Goal: Task Accomplishment & Management: Manage account settings

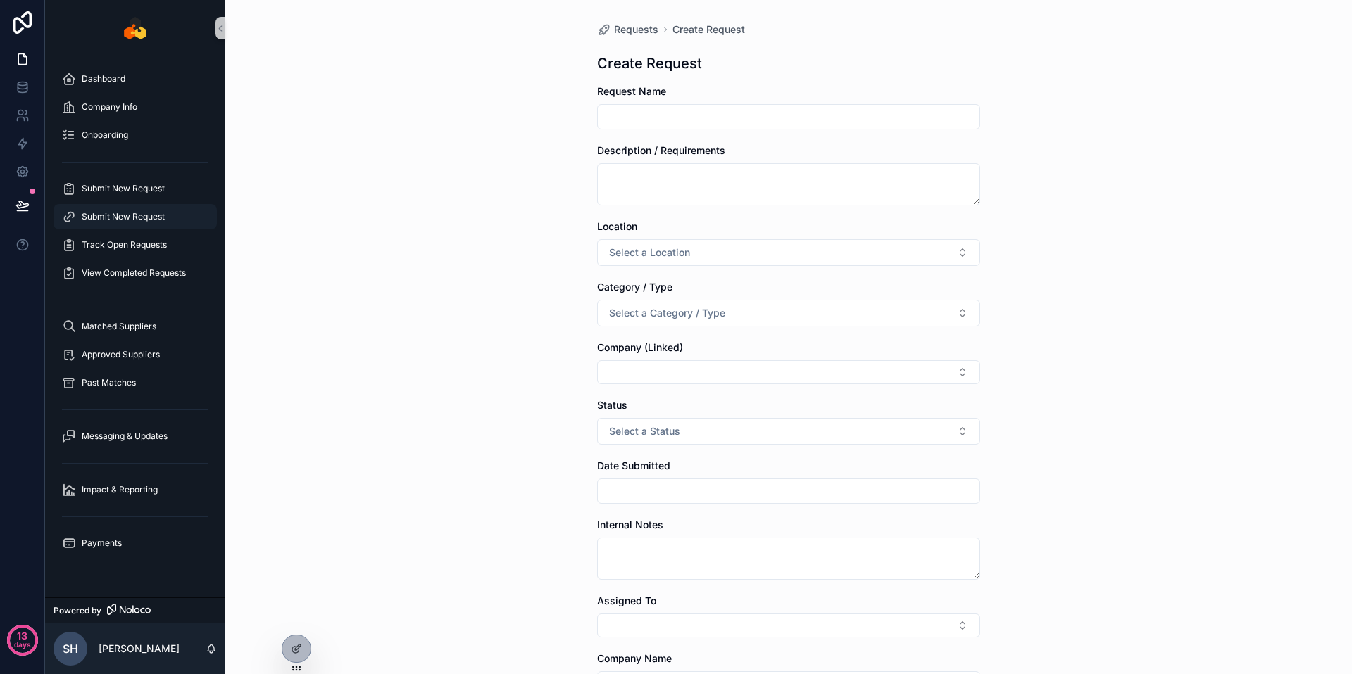
click at [136, 215] on span "Submit New Request" at bounding box center [123, 216] width 83 height 11
drag, startPoint x: 308, startPoint y: 649, endPoint x: 305, endPoint y: 641, distance: 8.9
click at [305, 547] on div at bounding box center [296, 649] width 28 height 27
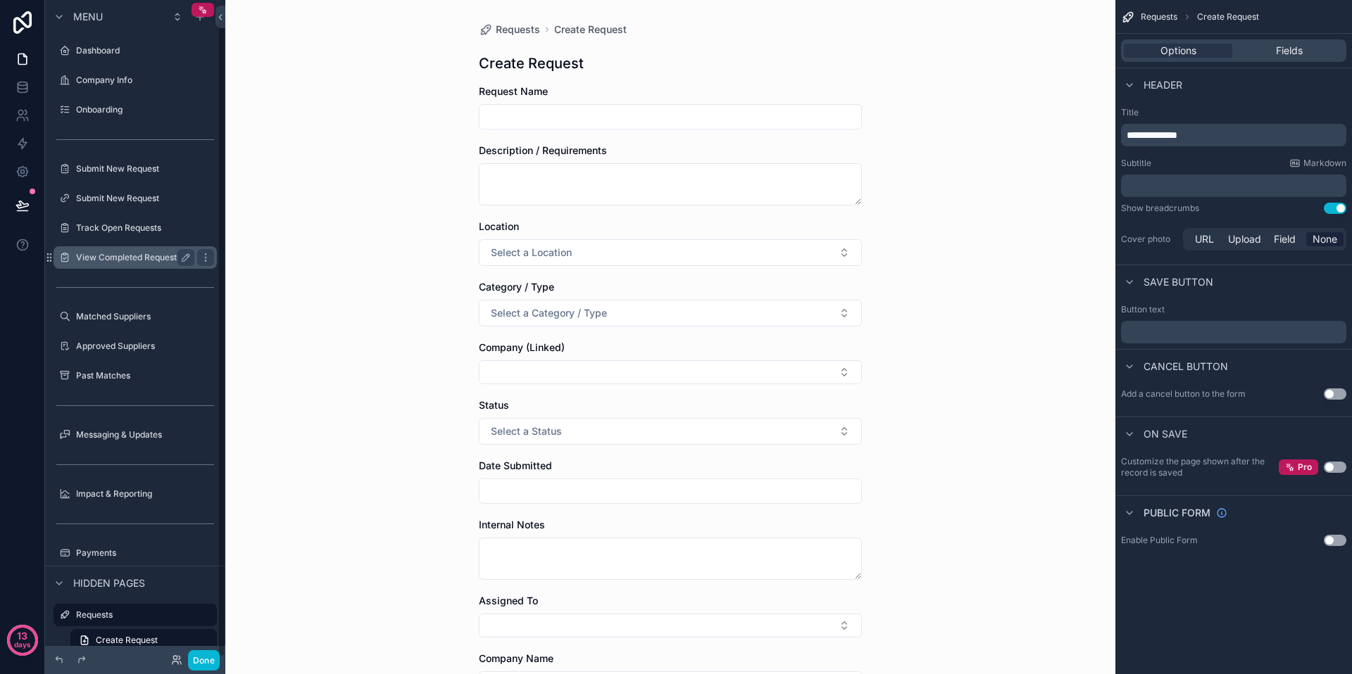
scroll to position [18, 0]
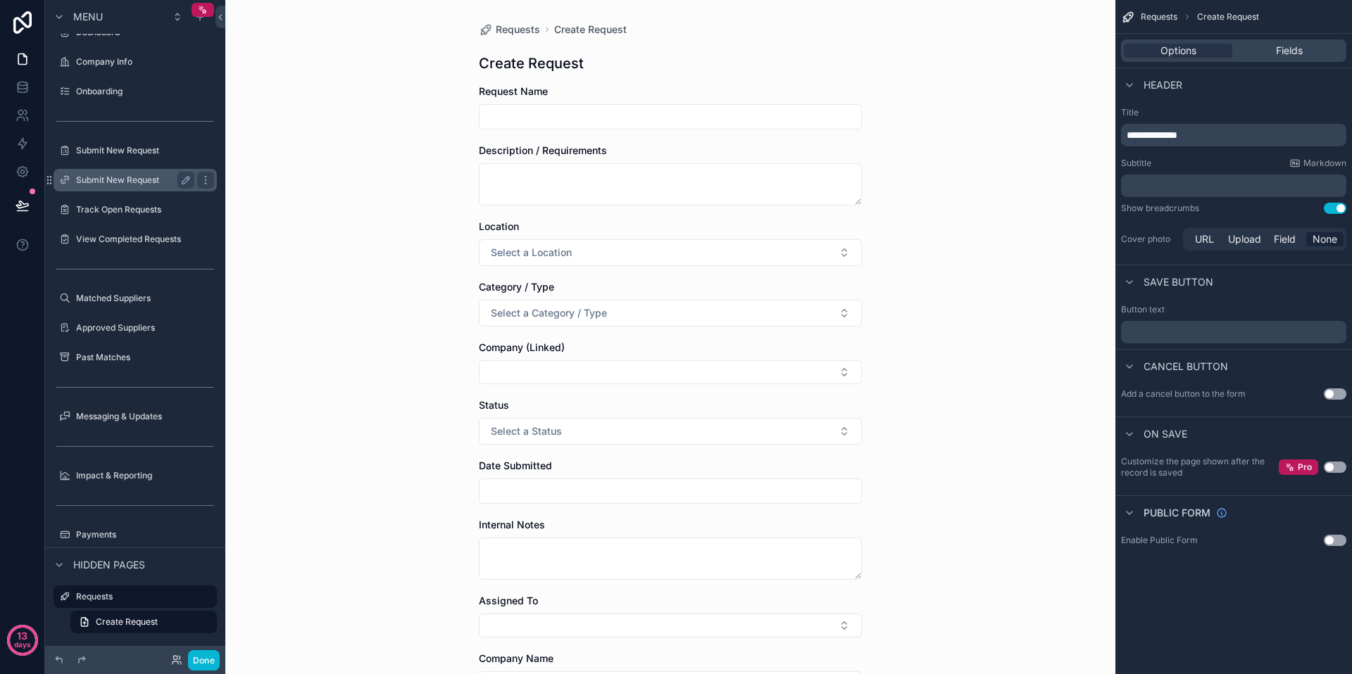
click at [125, 182] on label "Submit New Request" at bounding box center [132, 180] width 113 height 11
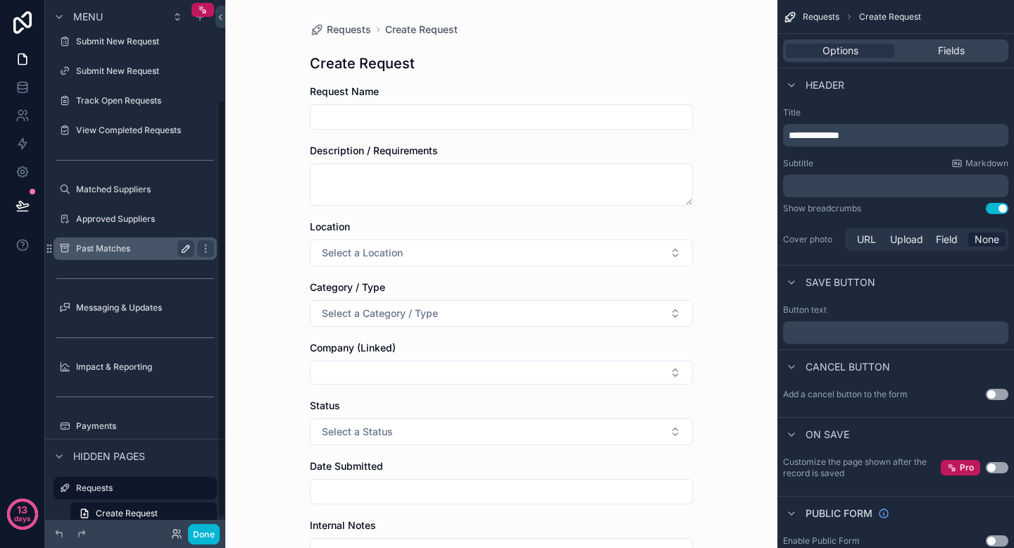
scroll to position [127, 0]
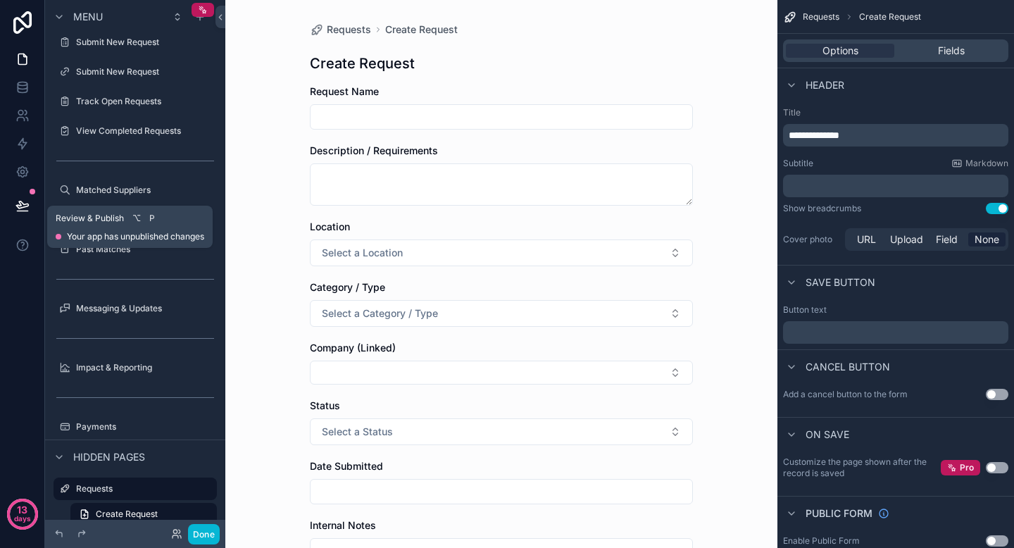
click at [19, 208] on icon at bounding box center [22, 204] width 12 height 7
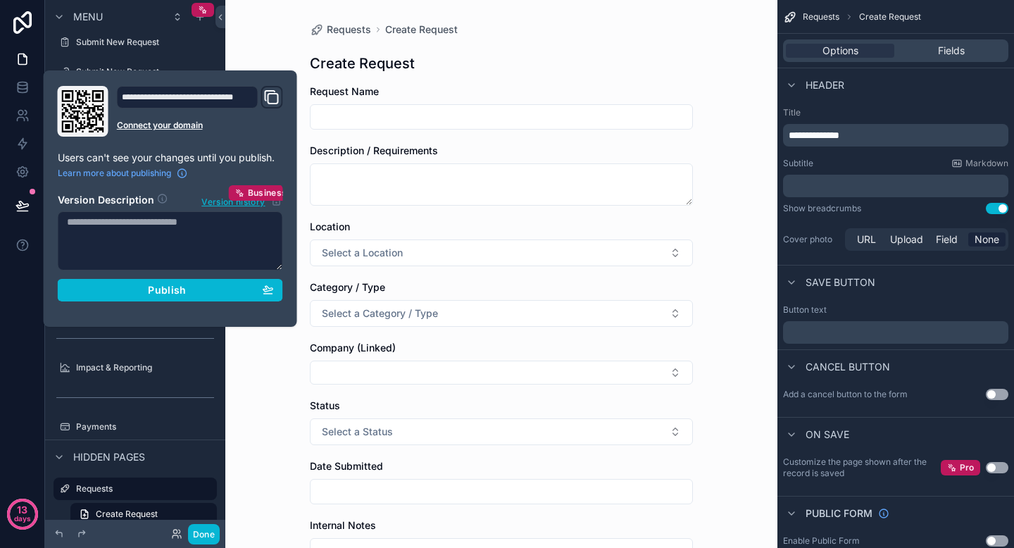
click at [265, 90] on icon "Domain and Custom Link" at bounding box center [271, 97] width 17 height 17
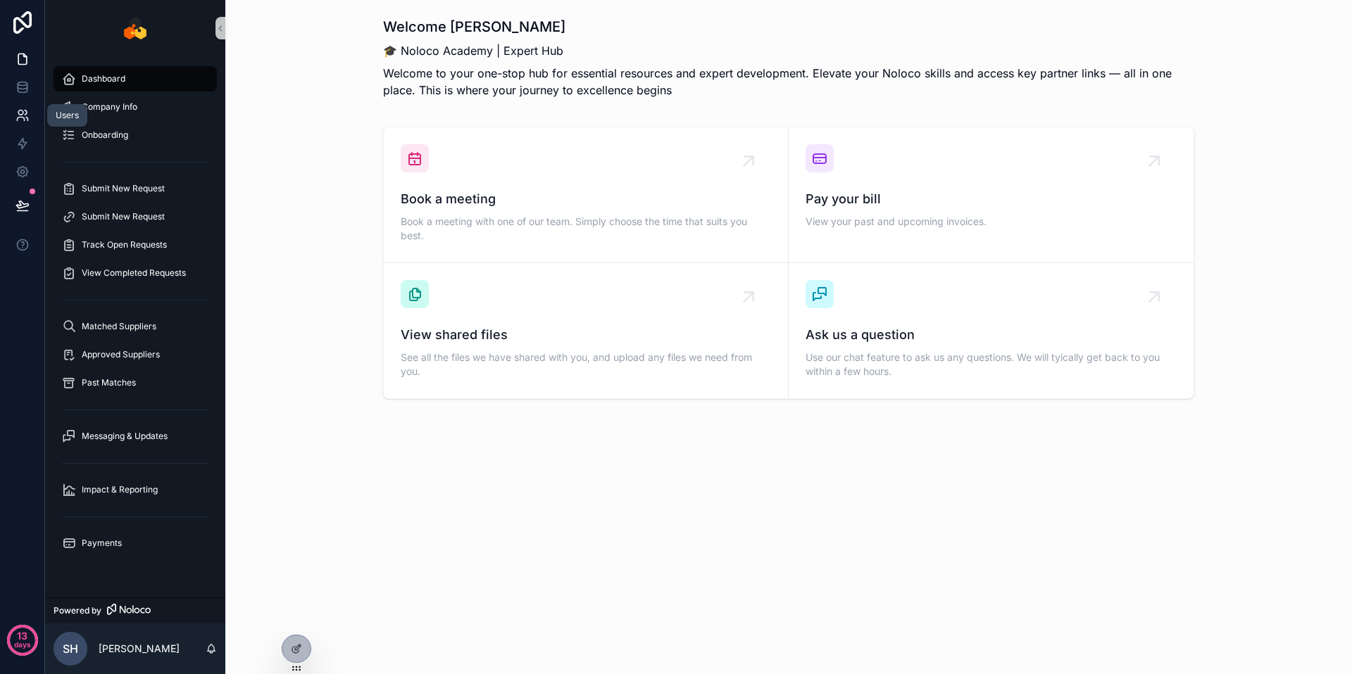
click at [20, 119] on icon at bounding box center [22, 115] width 14 height 14
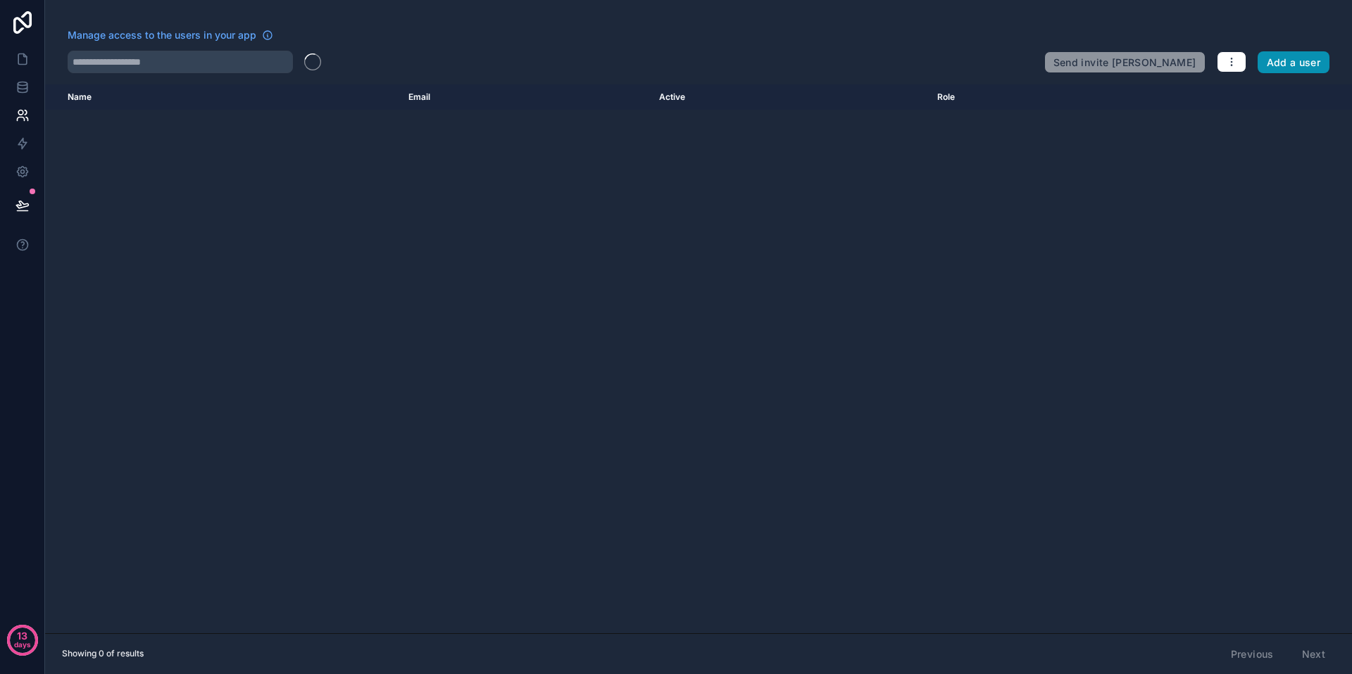
click at [1013, 58] on button "Add a user" at bounding box center [1293, 62] width 73 height 23
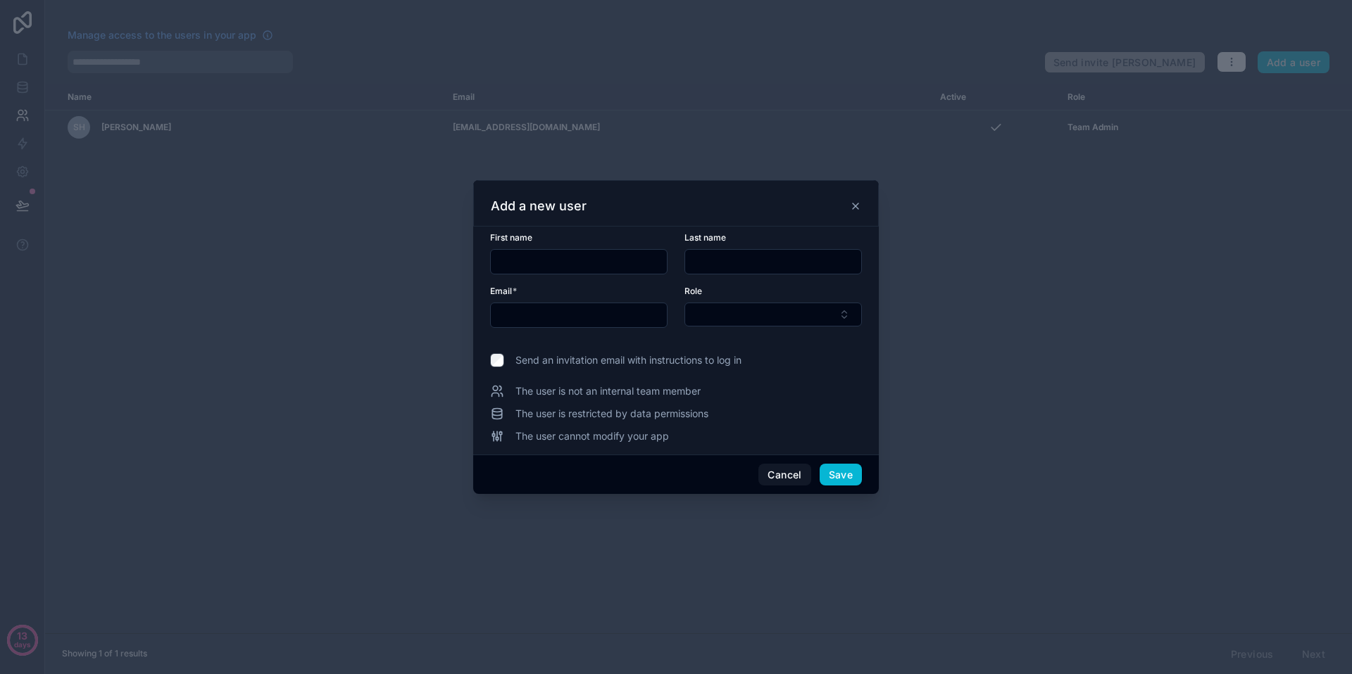
click at [550, 262] on input "text" at bounding box center [579, 262] width 176 height 20
type input "******"
type input "****"
click at [592, 326] on div at bounding box center [578, 315] width 177 height 25
click at [593, 318] on input "text" at bounding box center [579, 316] width 176 height 20
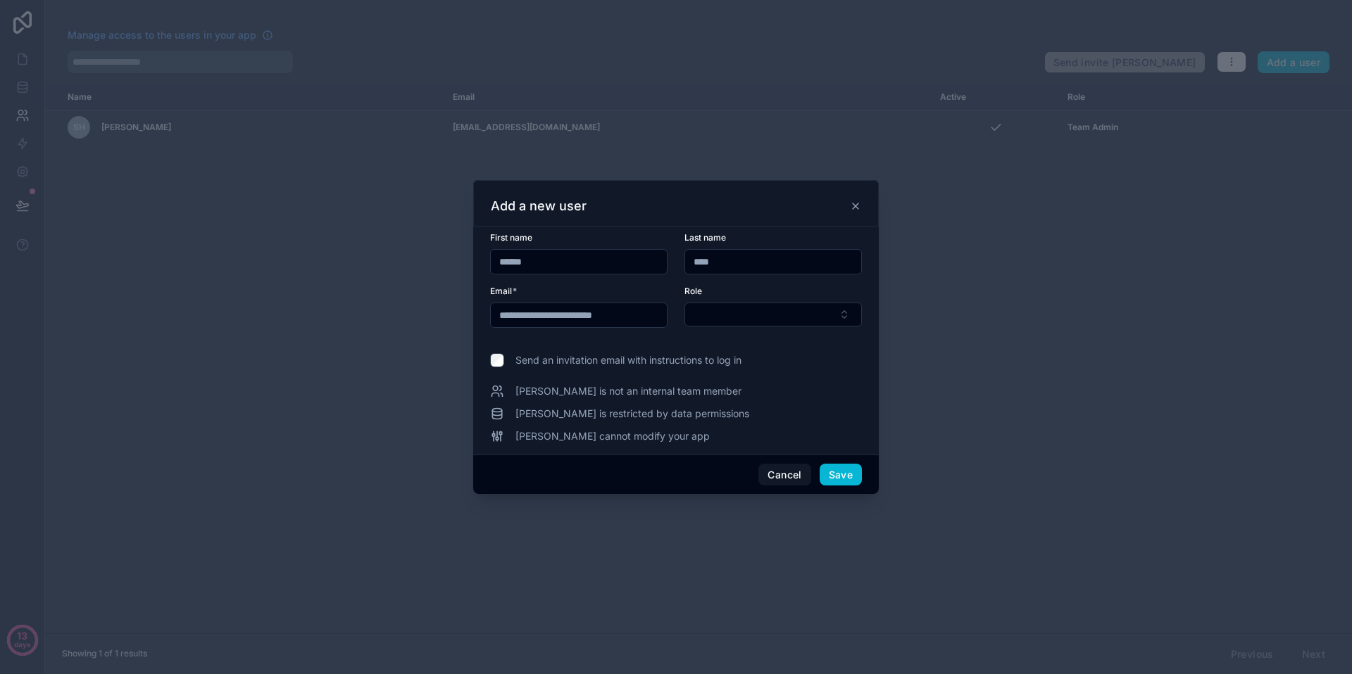
type input "**********"
click at [777, 329] on form "**********" at bounding box center [676, 288] width 372 height 113
click at [782, 324] on button "Select Button" at bounding box center [772, 315] width 177 height 24
type input "*"
click at [862, 206] on div "Add a new user" at bounding box center [675, 203] width 405 height 46
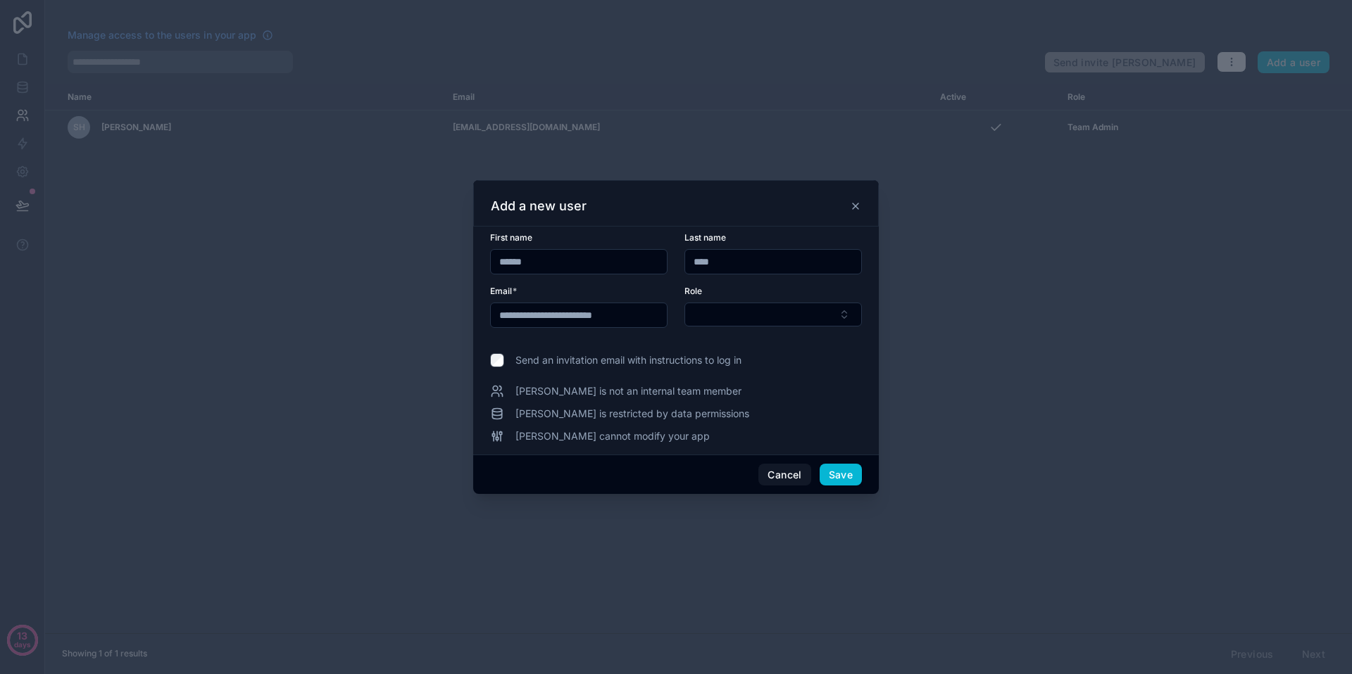
click at [857, 208] on icon at bounding box center [855, 206] width 11 height 11
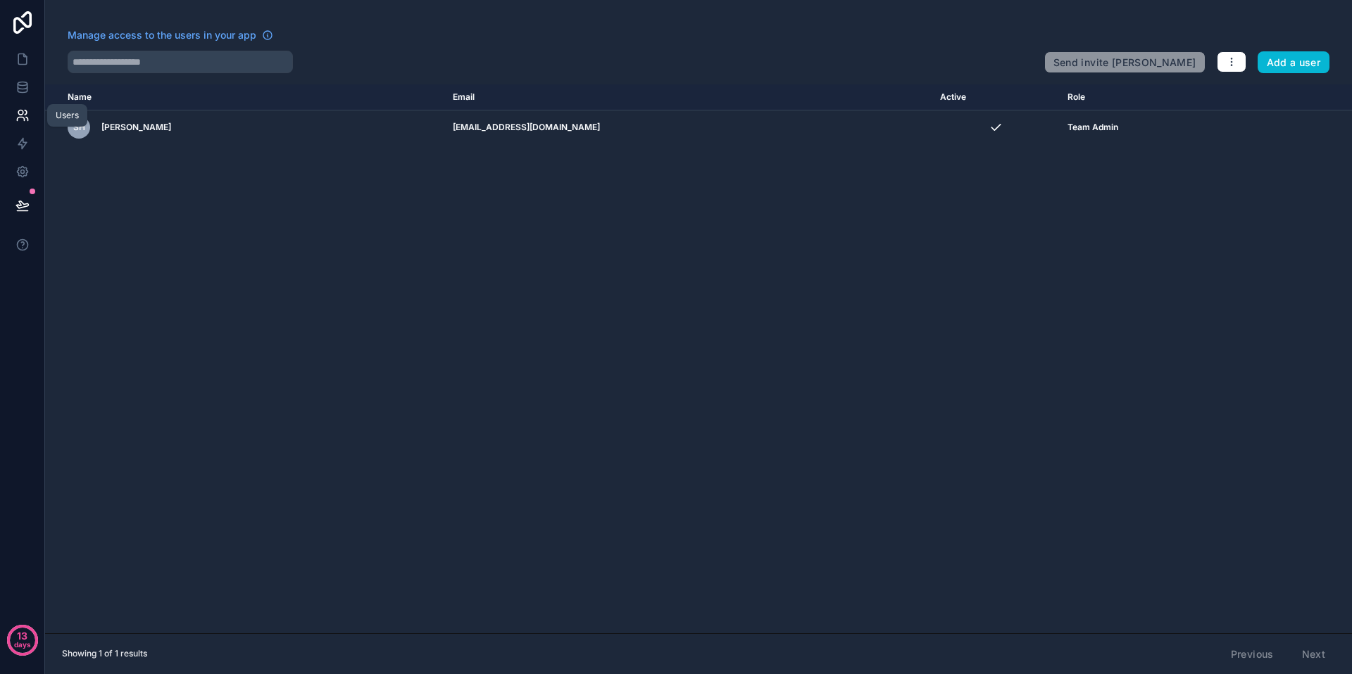
click at [27, 106] on link at bounding box center [22, 115] width 44 height 28
click at [1013, 70] on button "button" at bounding box center [1231, 61] width 30 height 21
click at [1013, 95] on link "Manage roles" at bounding box center [1264, 95] width 99 height 23
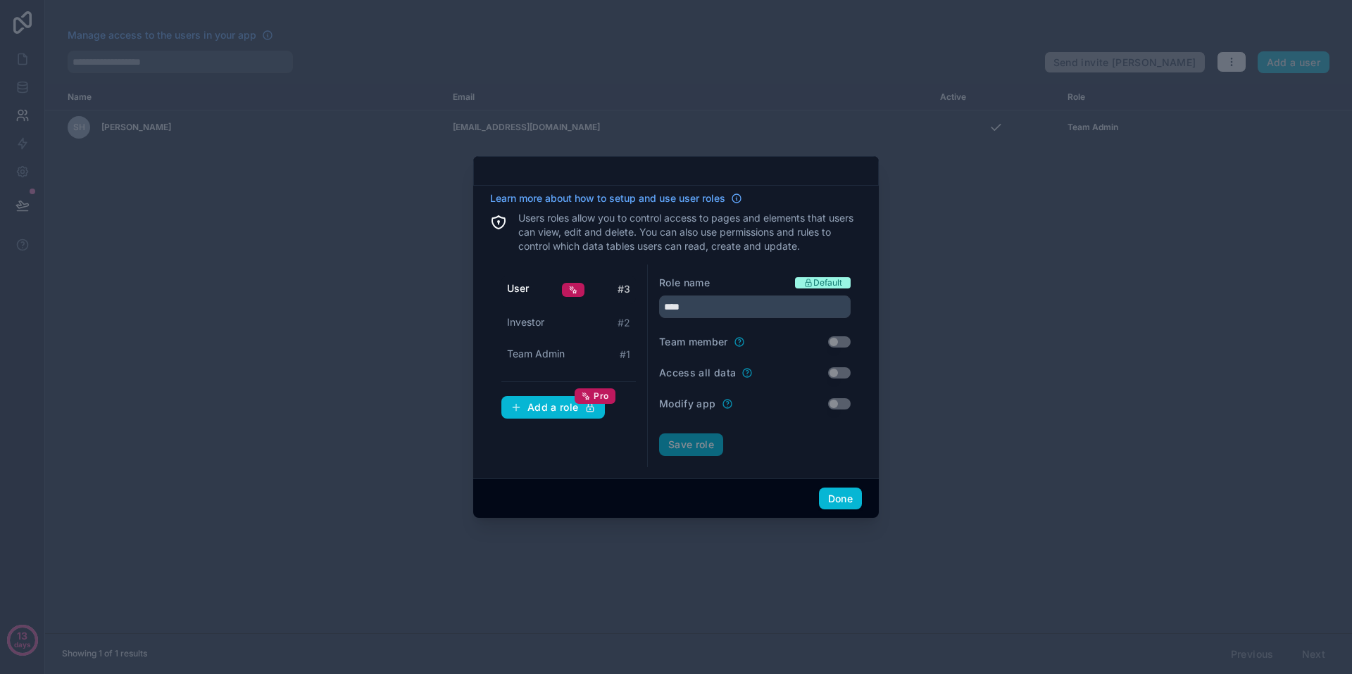
click at [598, 284] on div "User # 3" at bounding box center [568, 290] width 134 height 28
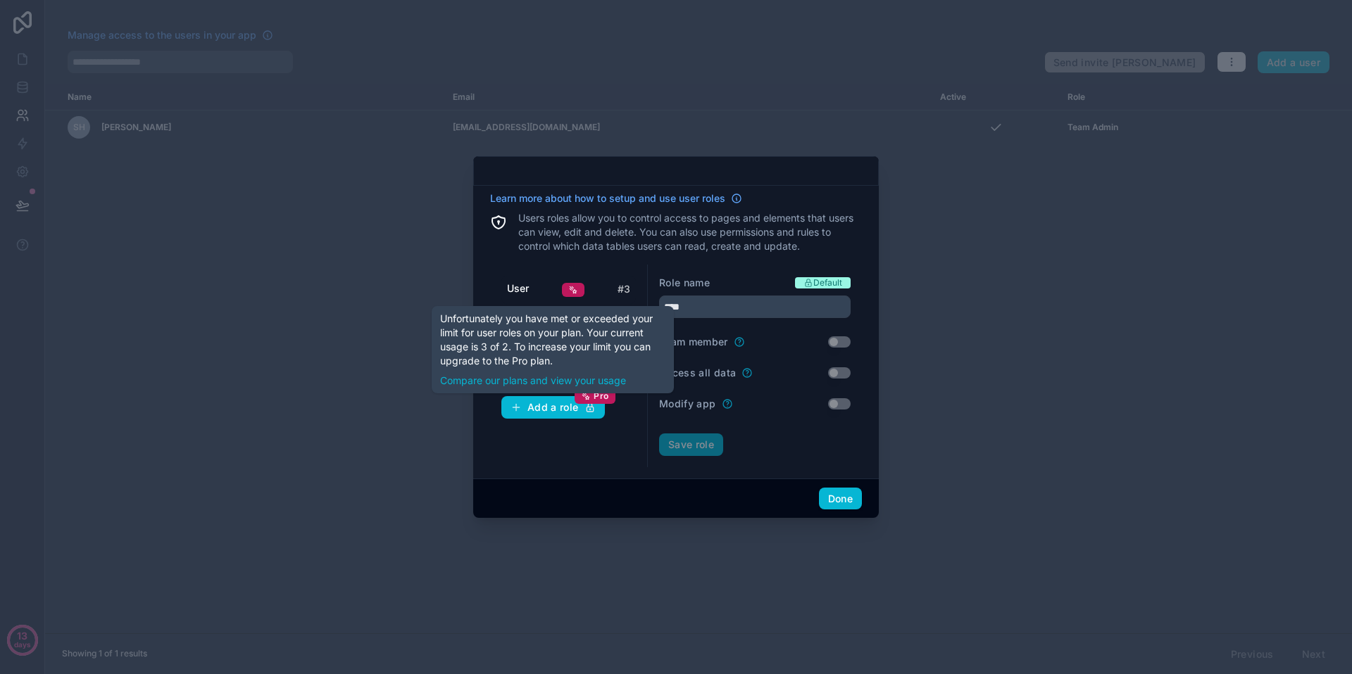
click at [580, 458] on div "User # 3 Investor # 2 Team Admin # 1 Add a role Pro" at bounding box center [569, 366] width 158 height 203
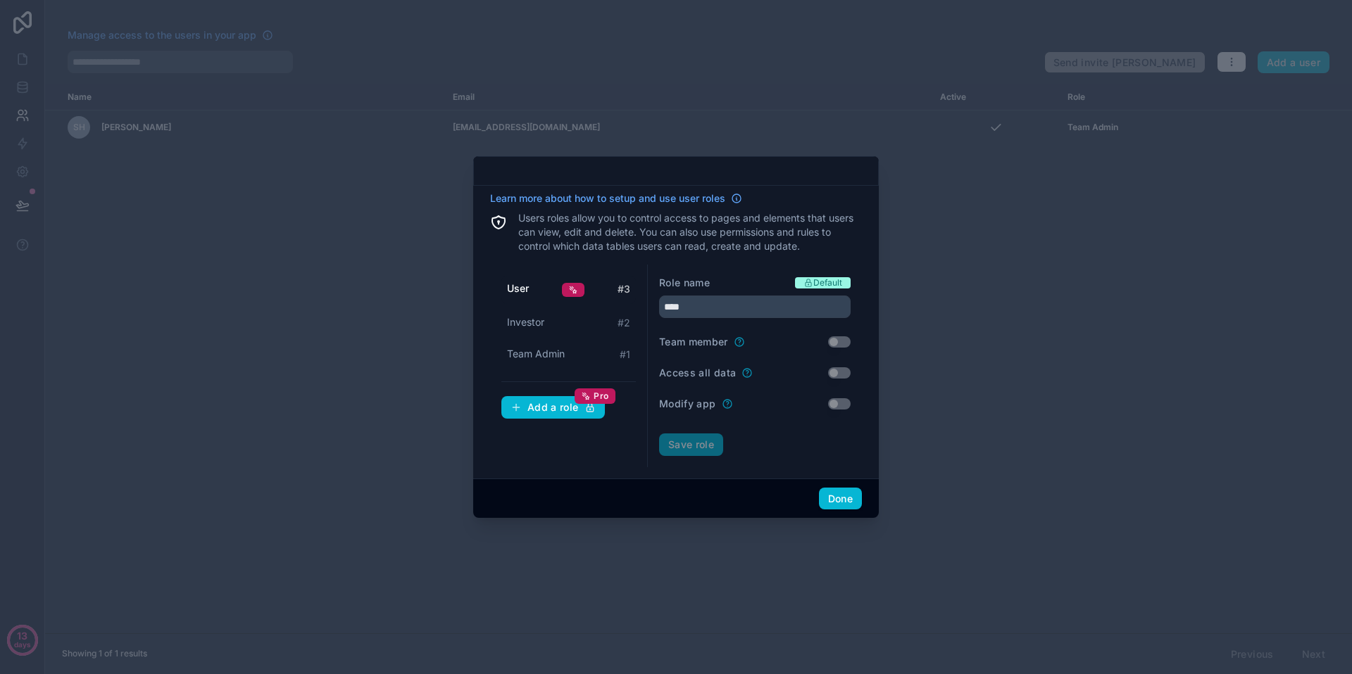
click at [612, 287] on div "User # 3" at bounding box center [568, 290] width 134 height 28
click at [567, 284] on div at bounding box center [573, 290] width 23 height 14
click at [705, 303] on input "****" at bounding box center [754, 307] width 191 height 23
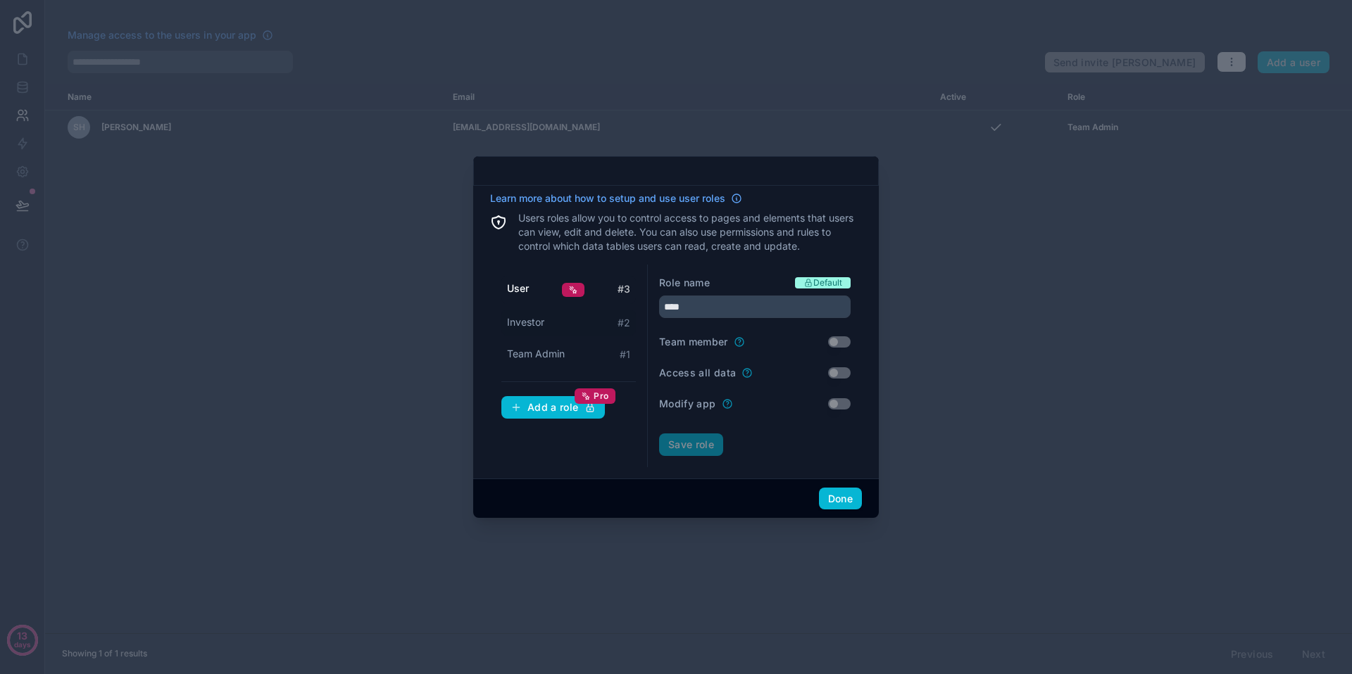
click at [533, 321] on span "Investor" at bounding box center [525, 322] width 37 height 14
click at [685, 308] on input "********" at bounding box center [754, 307] width 191 height 23
type input "******"
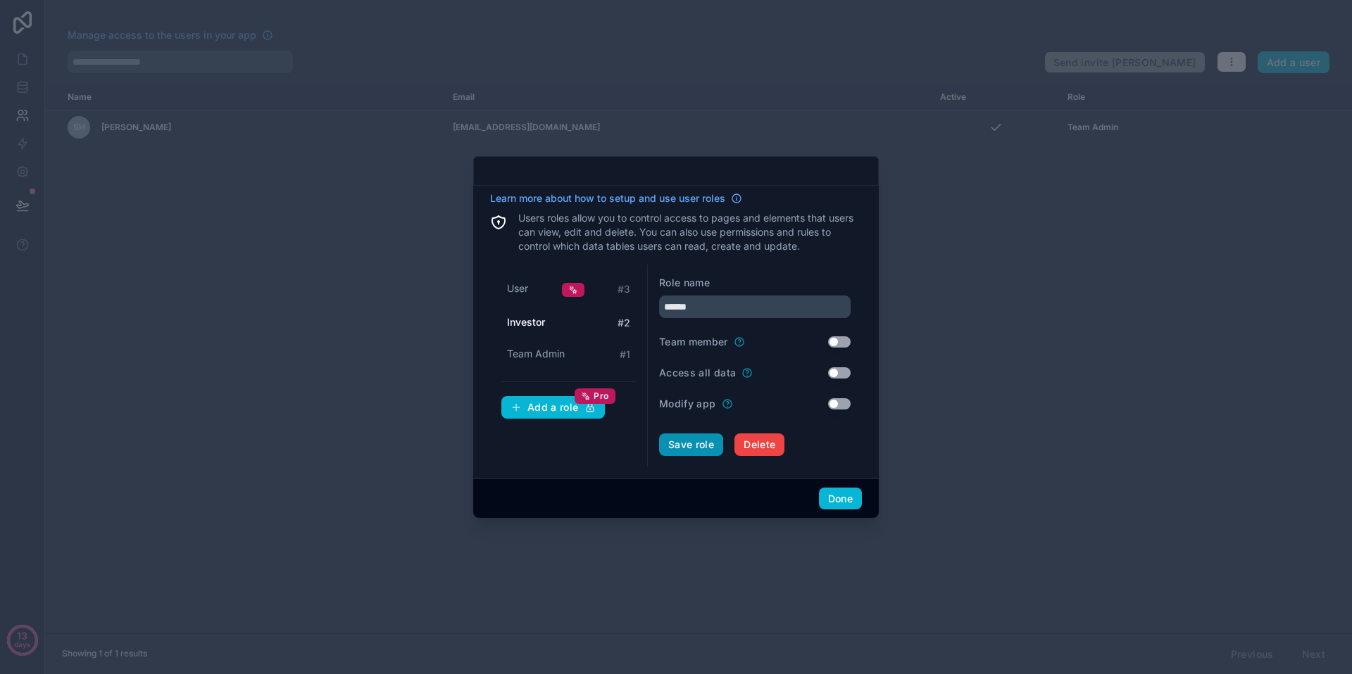
click at [684, 440] on button "Save role" at bounding box center [691, 445] width 64 height 23
click at [845, 495] on button "Done" at bounding box center [840, 499] width 43 height 23
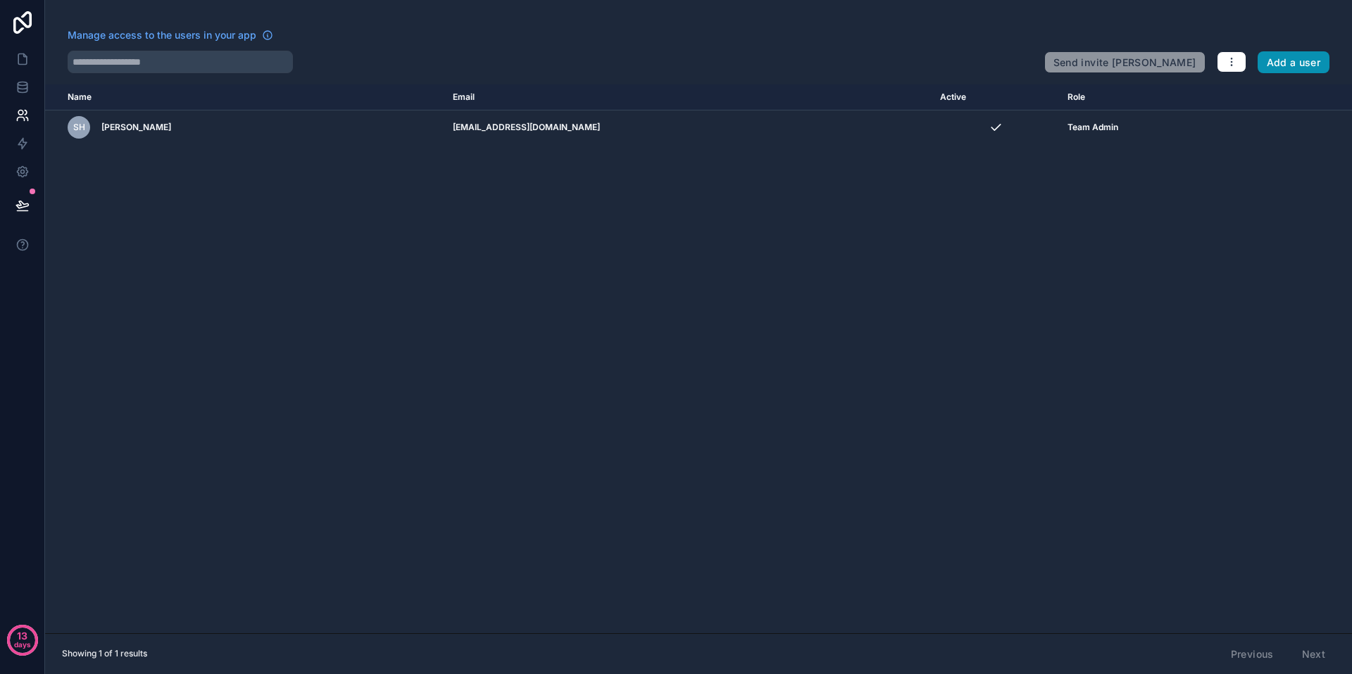
click at [1013, 65] on button "Add a user" at bounding box center [1293, 62] width 73 height 23
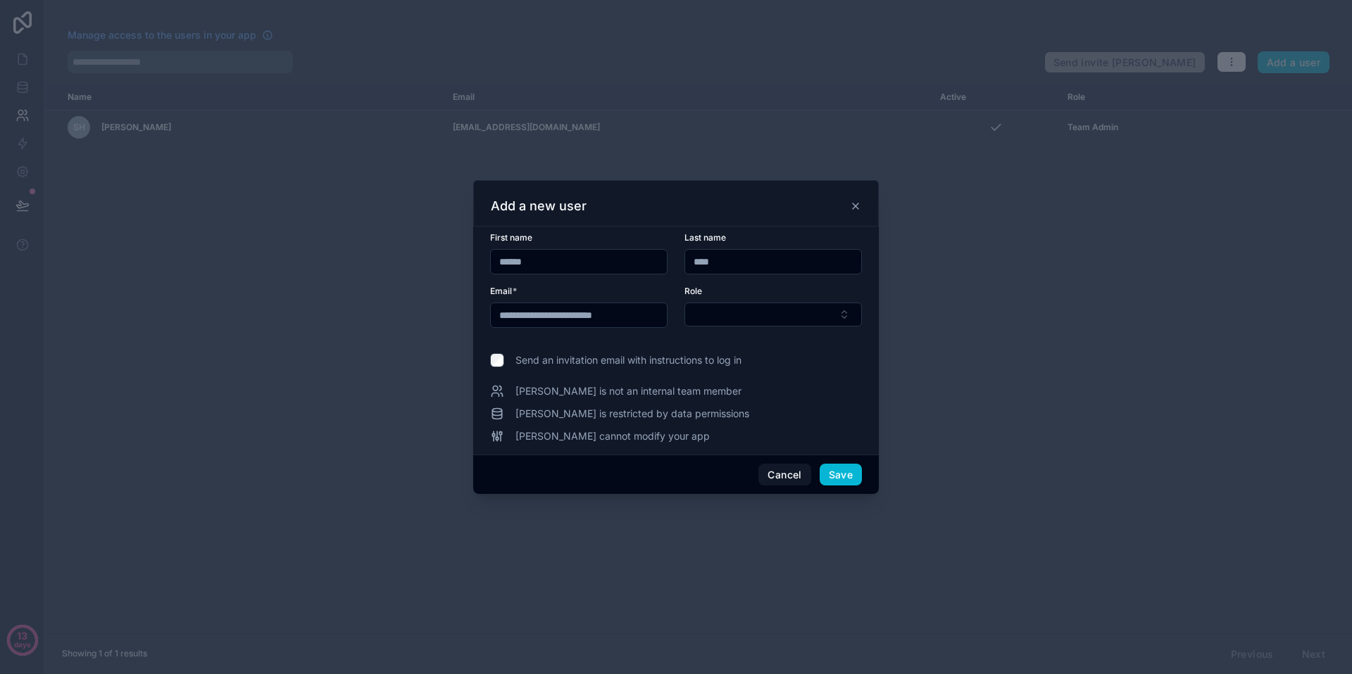
click at [719, 328] on form "**********" at bounding box center [676, 288] width 372 height 113
click at [731, 315] on button "Select Button" at bounding box center [772, 315] width 177 height 24
click at [741, 393] on div "Client" at bounding box center [773, 393] width 170 height 23
click at [640, 359] on span "Send an invitation email with instructions to log in" at bounding box center [628, 361] width 226 height 14
click at [836, 477] on button "Save" at bounding box center [840, 476] width 42 height 23
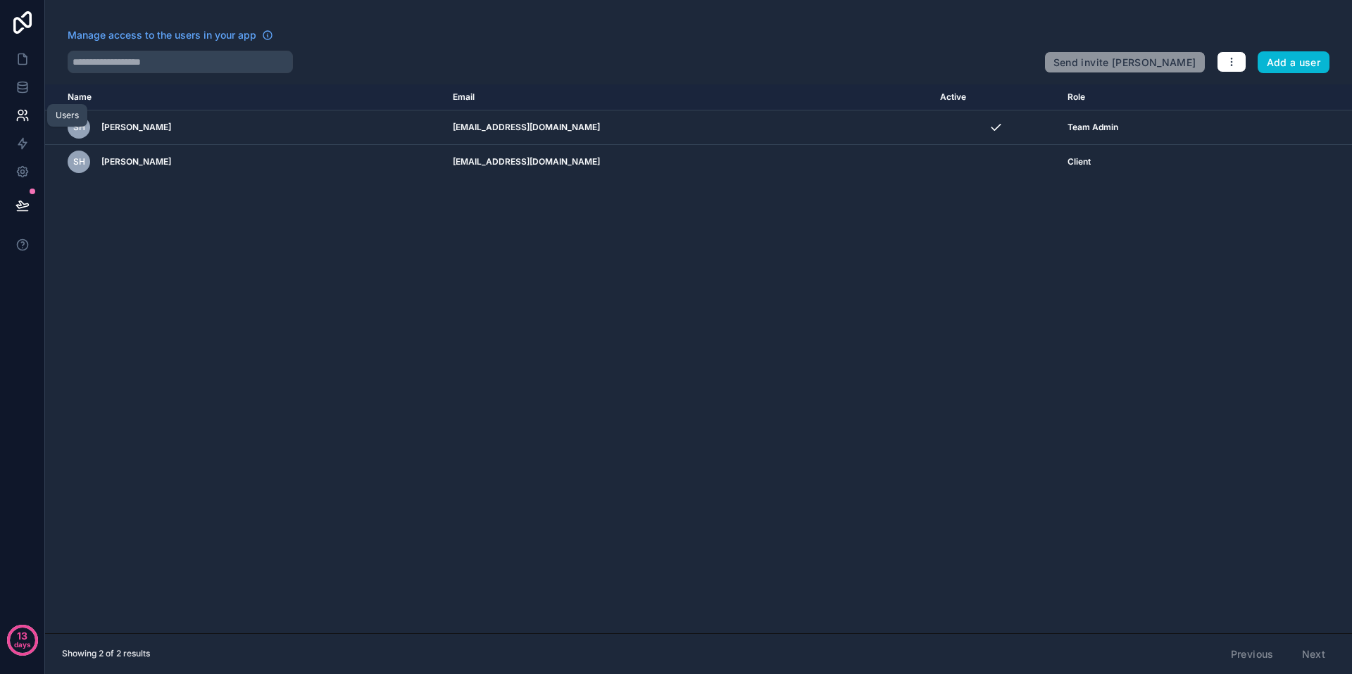
click at [29, 117] on link at bounding box center [22, 115] width 44 height 28
click at [21, 63] on icon at bounding box center [22, 59] width 8 height 11
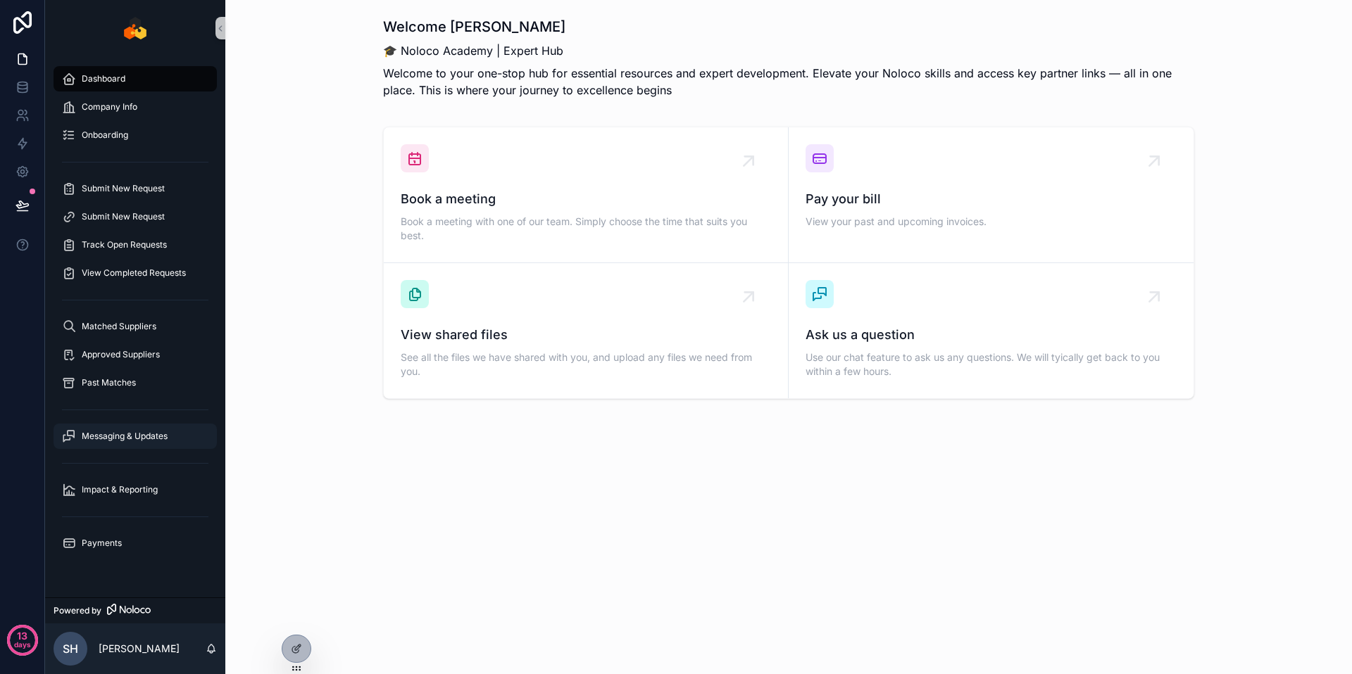
click at [124, 434] on span "Messaging & Updates" at bounding box center [125, 436] width 86 height 11
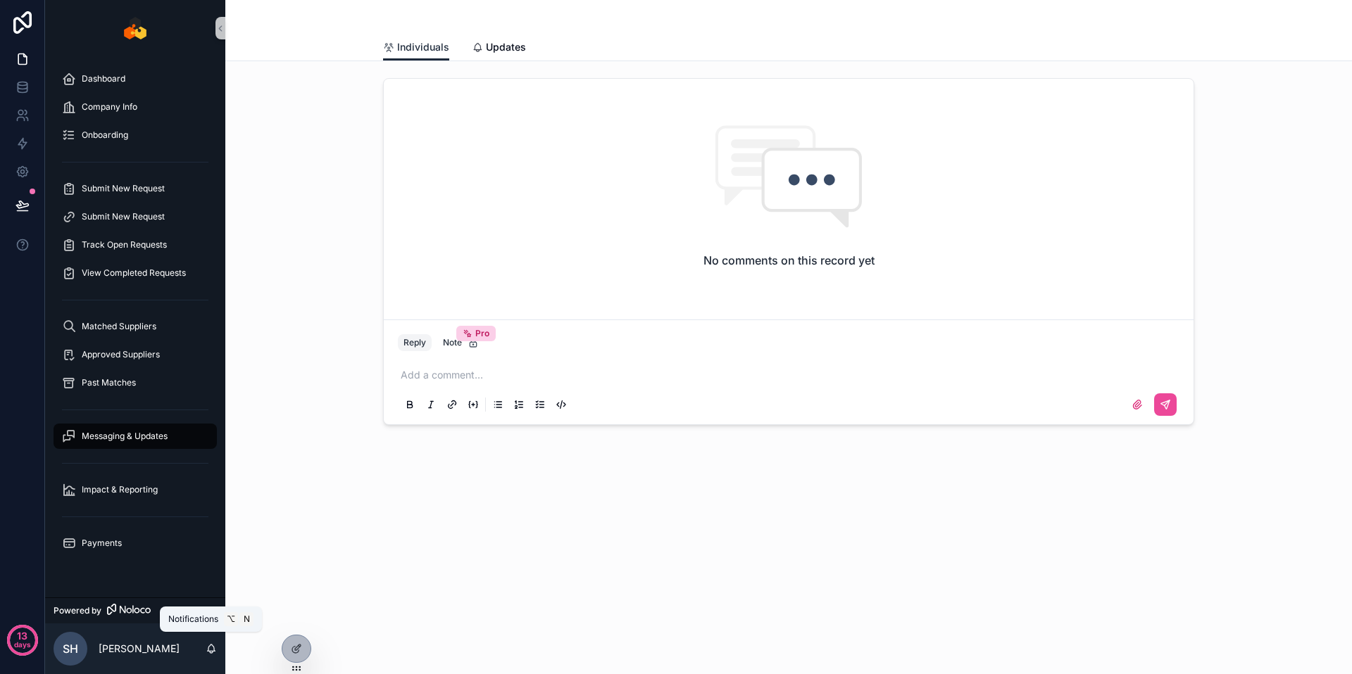
click at [210, 547] on icon "scrollable content" at bounding box center [212, 648] width 8 height 6
drag, startPoint x: 291, startPoint y: 111, endPoint x: 293, endPoint y: 118, distance: 7.9
click at [291, 111] on div "No comments on this record yet Reply Note Pro Add a comment..." at bounding box center [789, 252] width 1104 height 358
click at [141, 82] on div "Dashboard" at bounding box center [135, 79] width 146 height 23
